Goal: Find specific page/section: Locate a particular part of the current website

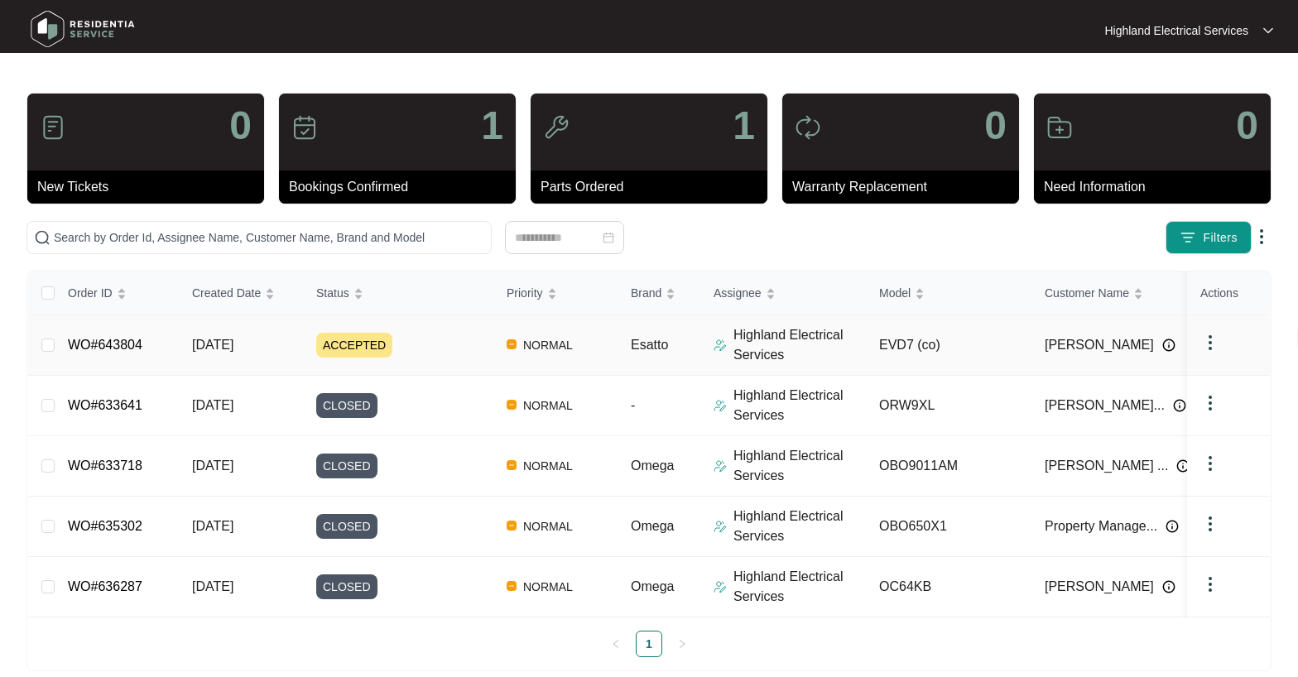
click at [109, 342] on link "WO#643804" at bounding box center [105, 345] width 74 height 14
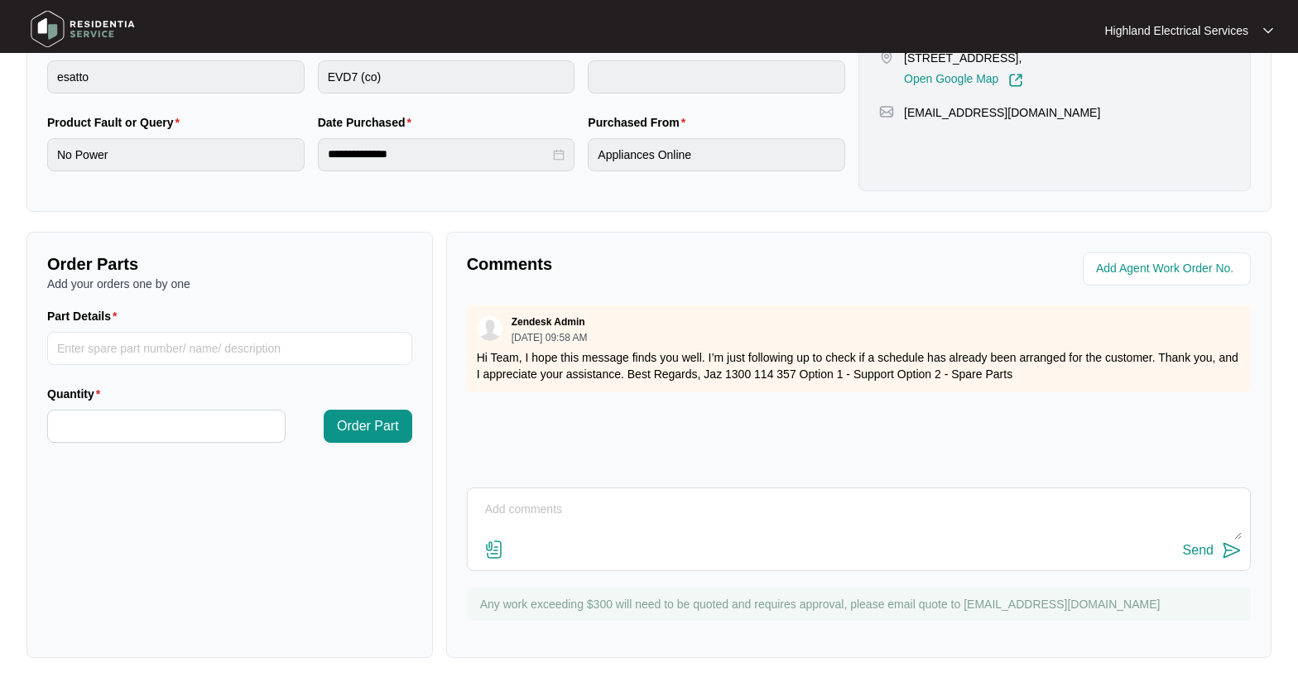
scroll to position [414, 0]
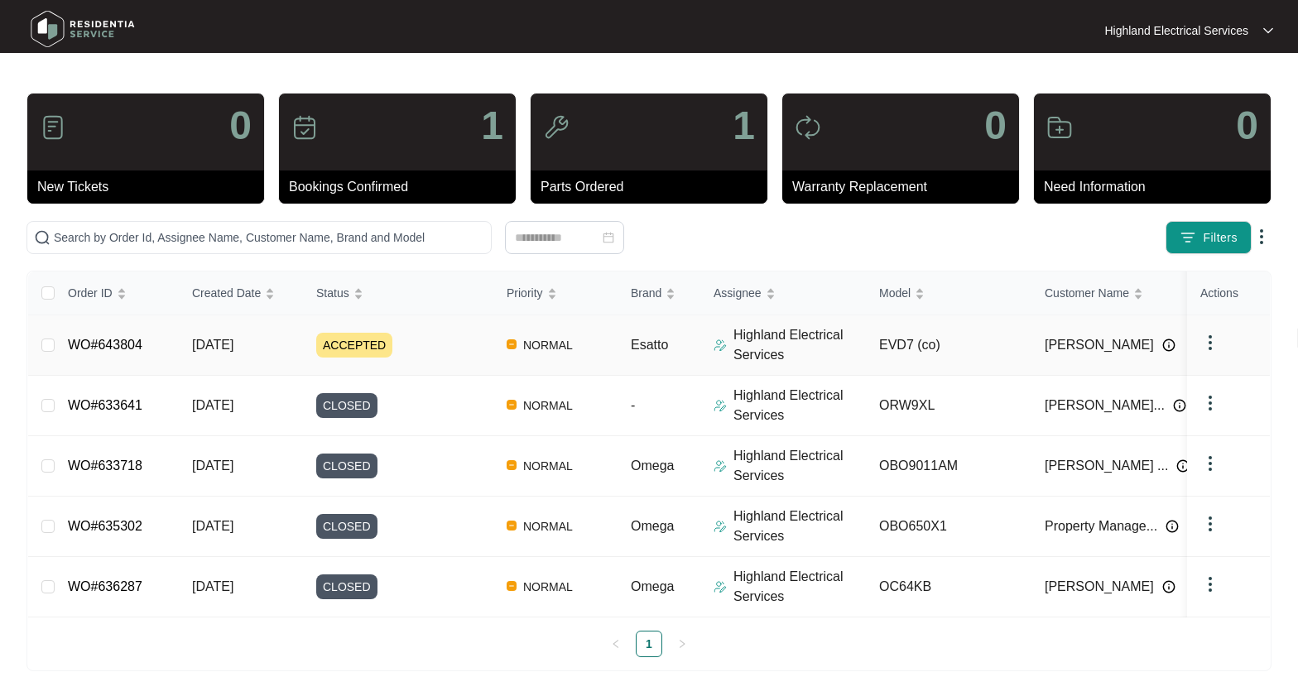
click at [127, 348] on link "WO#643804" at bounding box center [105, 345] width 74 height 14
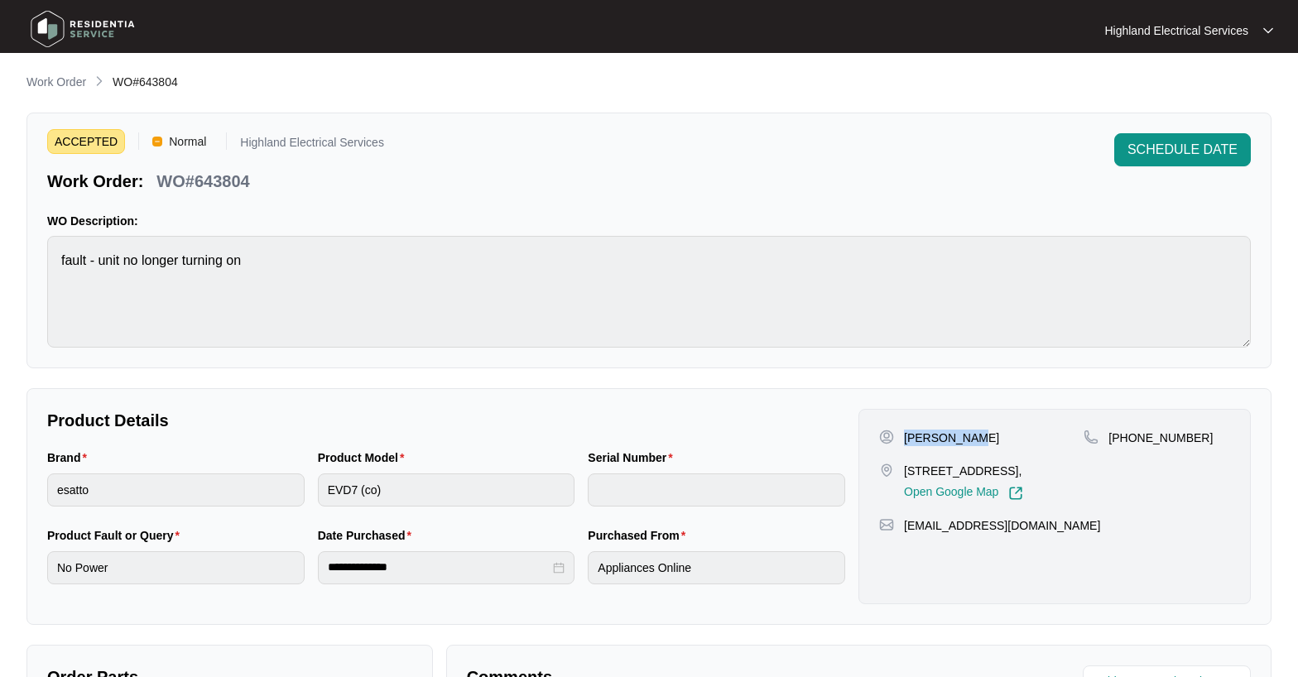
drag, startPoint x: 906, startPoint y: 437, endPoint x: 971, endPoint y: 438, distance: 64.6
click at [980, 437] on div "[PERSON_NAME]" at bounding box center [981, 438] width 204 height 17
copy p "[PERSON_NAME]"
drag, startPoint x: 159, startPoint y: 178, endPoint x: 268, endPoint y: 188, distance: 109.7
click at [286, 191] on div "Work Order: WO#643804" at bounding box center [215, 178] width 337 height 29
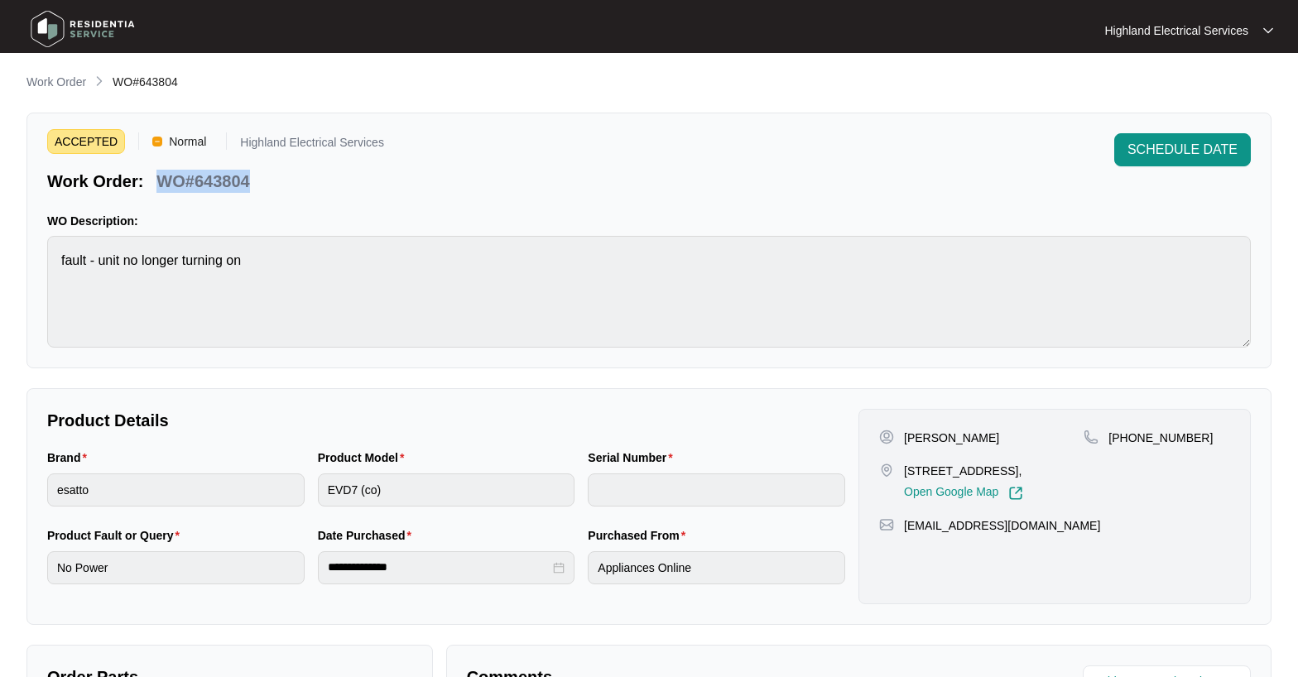
copy p "WO#643804"
